Goal: Task Accomplishment & Management: Complete application form

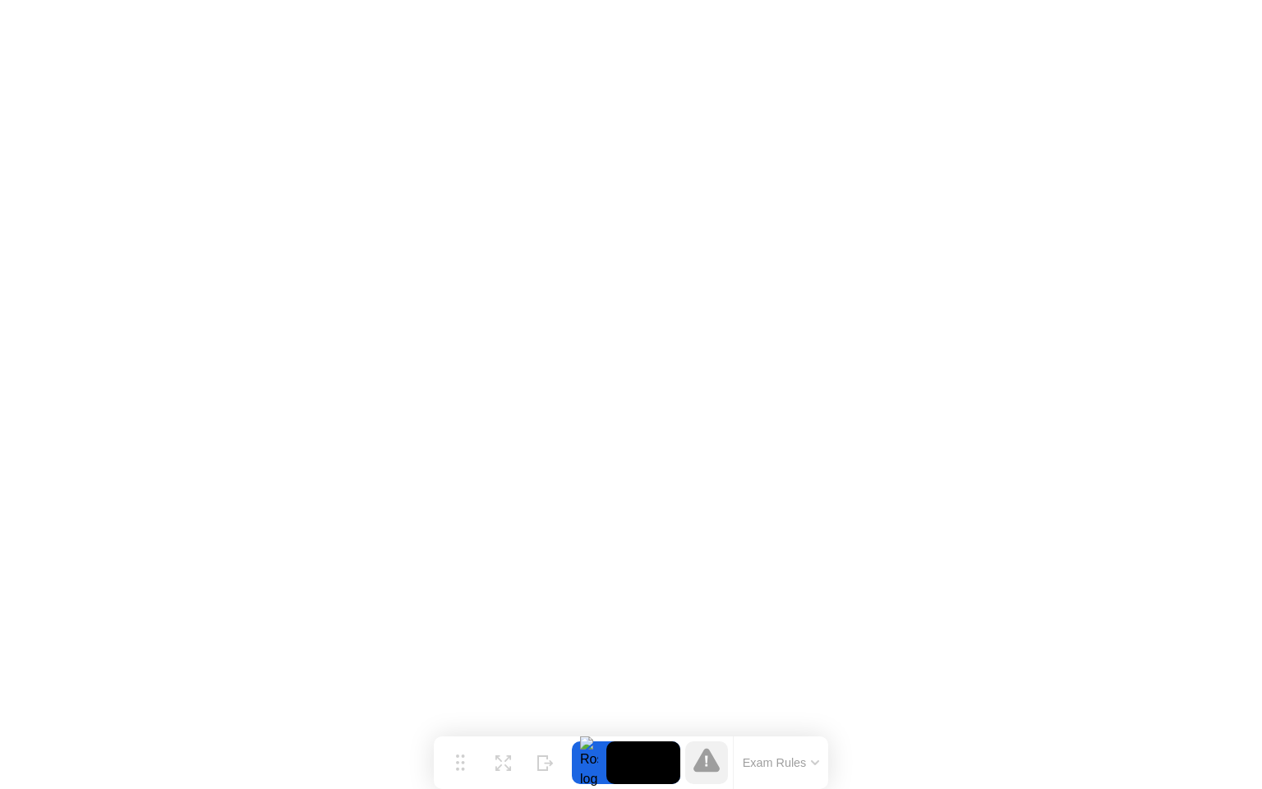
click at [814, 757] on button "Exam Rules" at bounding box center [781, 762] width 87 height 15
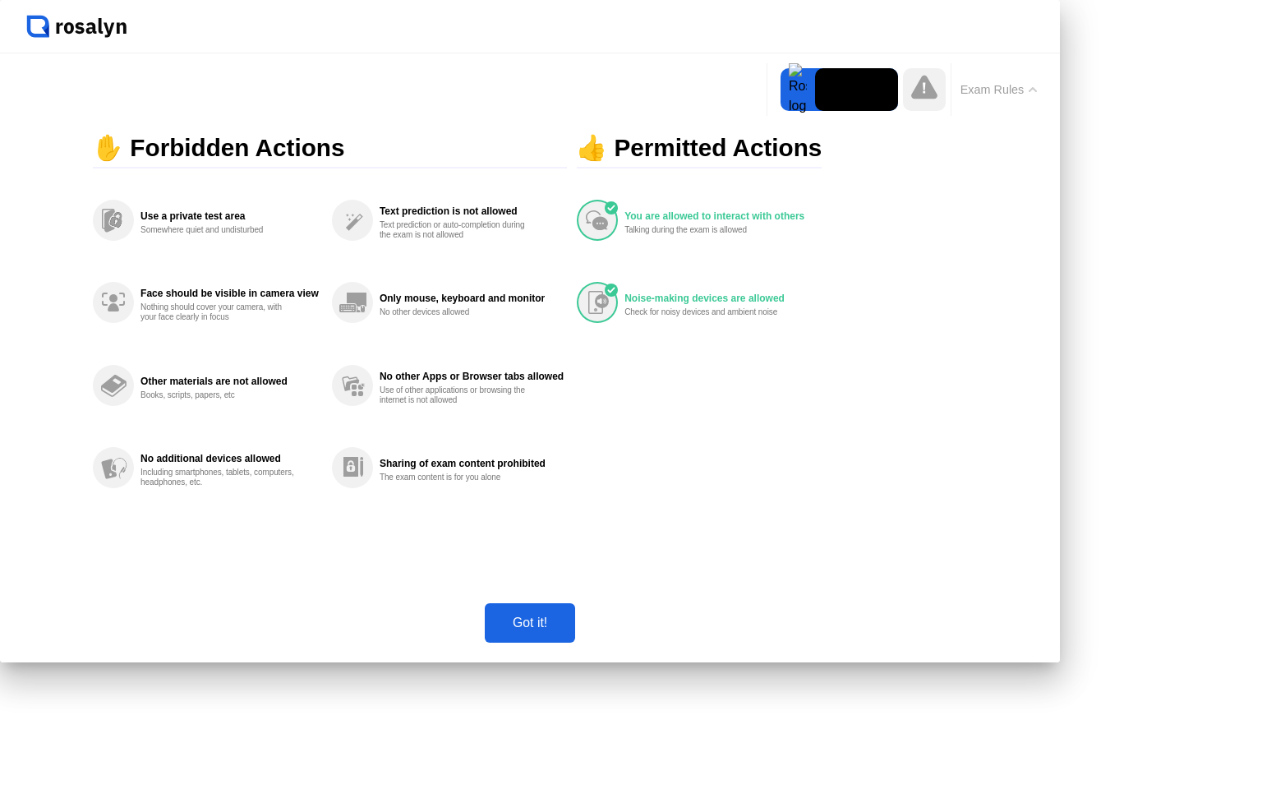
click at [570, 630] on div "Got it!" at bounding box center [530, 622] width 81 height 15
click at [955, 97] on button "Exam Rules" at bounding box center [998, 89] width 87 height 15
click div "Got it!"
click at [955, 97] on button "Exam Rules" at bounding box center [998, 89] width 87 height 15
click div "Got it!"
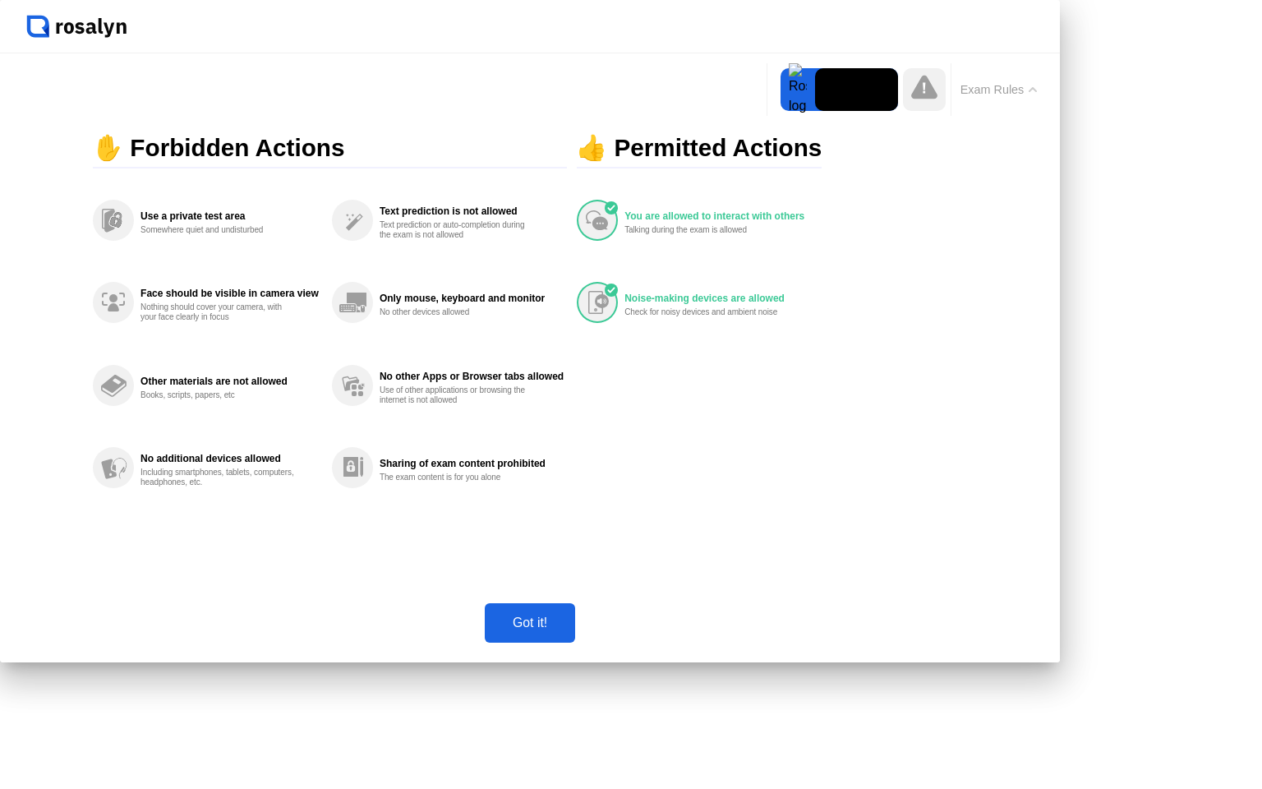
click at [0, 0] on icon at bounding box center [0, 0] width 0 height 0
click icon
click at [911, 99] on icon at bounding box center [924, 87] width 26 height 24
click at [780, 111] on div at bounding box center [797, 89] width 35 height 43
click at [0, 0] on icon at bounding box center [0, 0] width 0 height 0
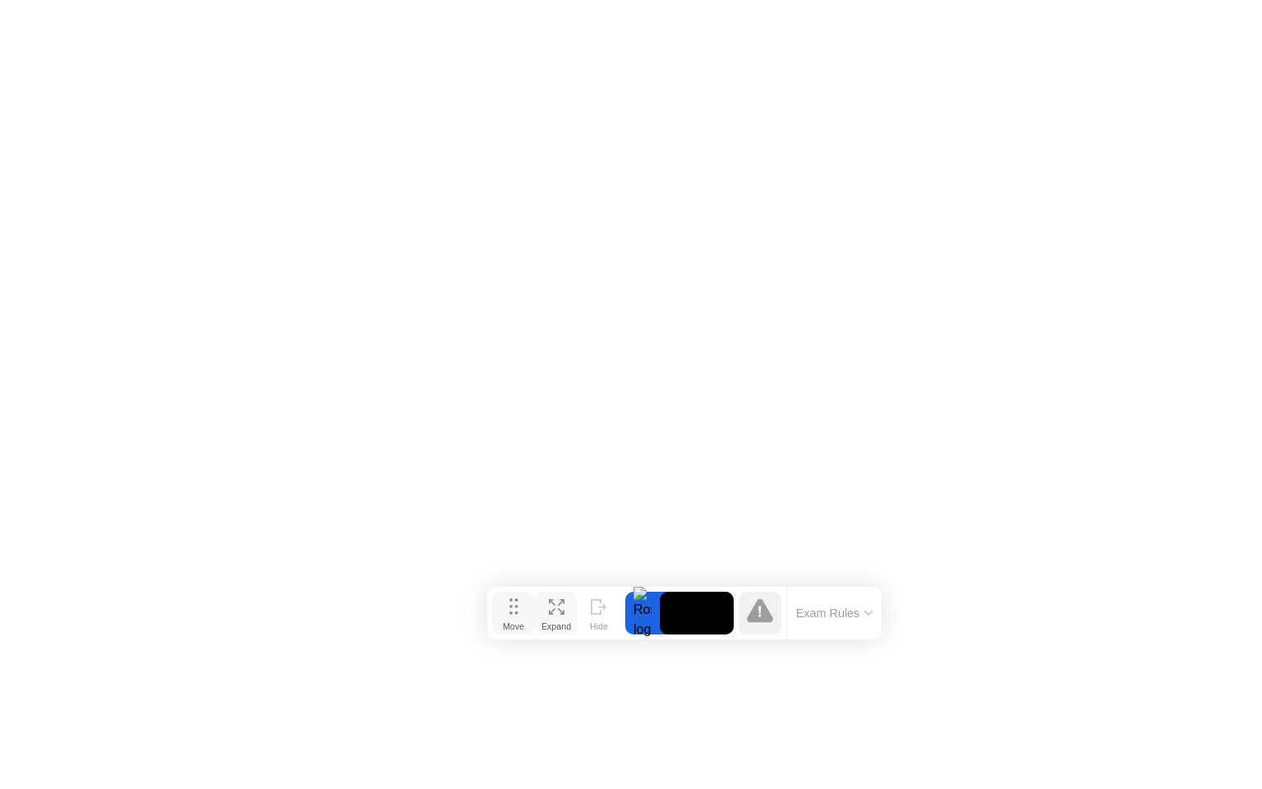
drag, startPoint x: 456, startPoint y: 745, endPoint x: 509, endPoint y: 596, distance: 158.8
click at [509, 596] on button "Move" at bounding box center [513, 612] width 43 height 43
click at [1239, 24] on img at bounding box center [1228, 18] width 41 height 13
click at [863, 617] on button "Exam Rules" at bounding box center [834, 612] width 87 height 15
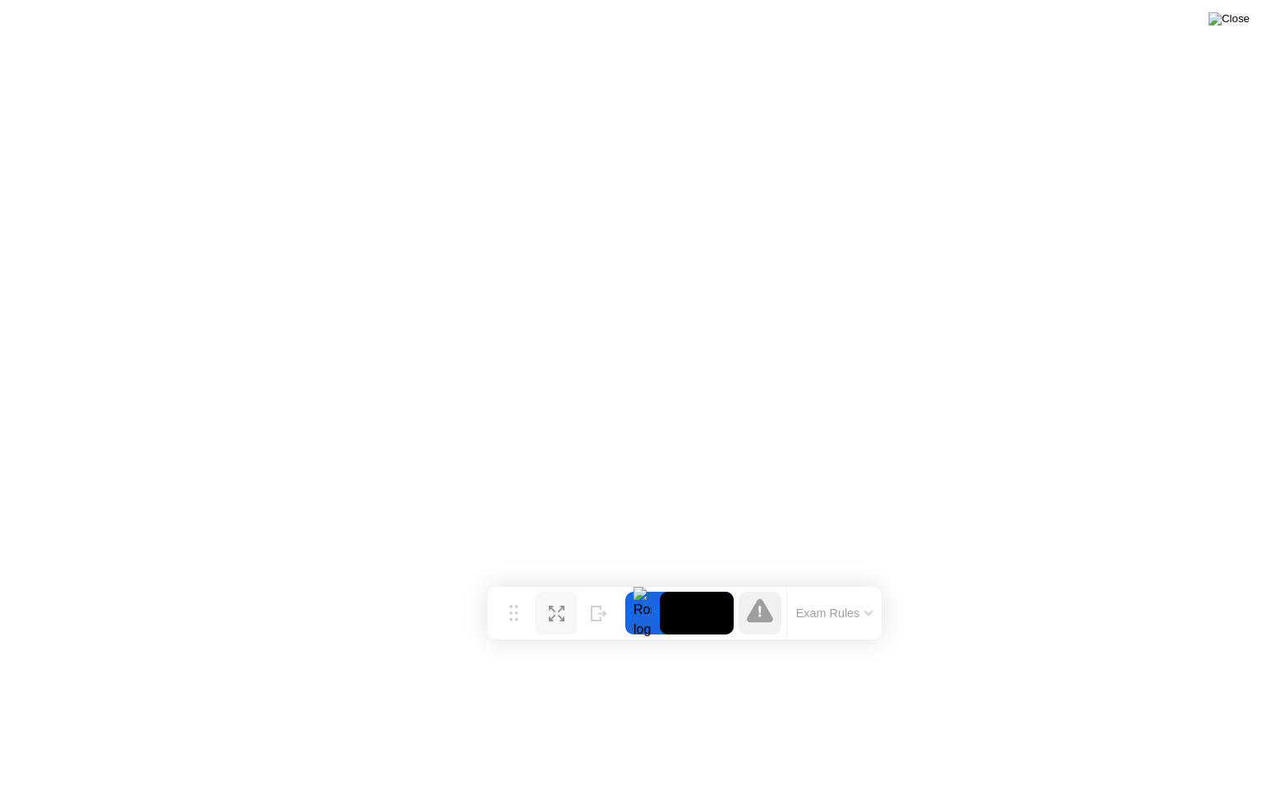
click at [1240, 24] on img at bounding box center [1228, 18] width 41 height 13
